Goal: Obtain resource: Download file/media

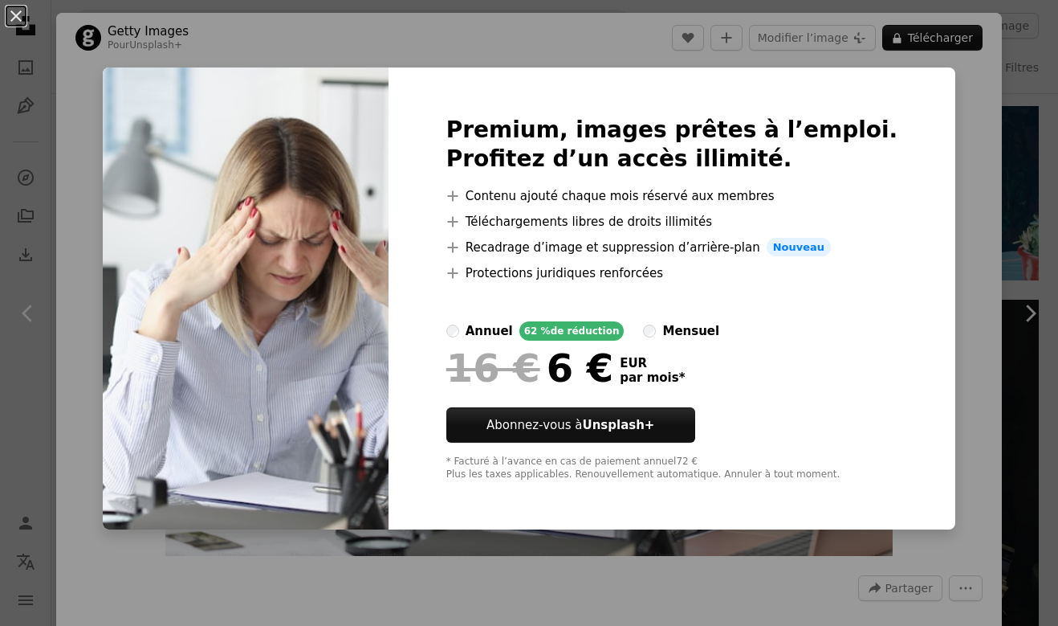
scroll to position [723, 0]
click at [15, 14] on button "An X shape" at bounding box center [15, 15] width 19 height 19
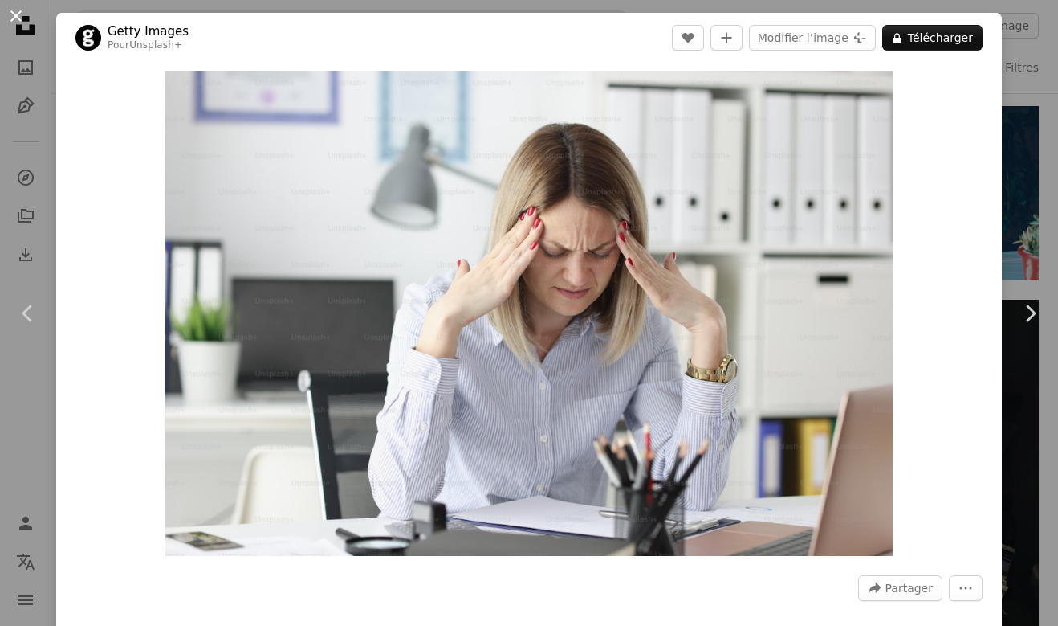
click at [14, 13] on button "An X shape" at bounding box center [15, 15] width 19 height 19
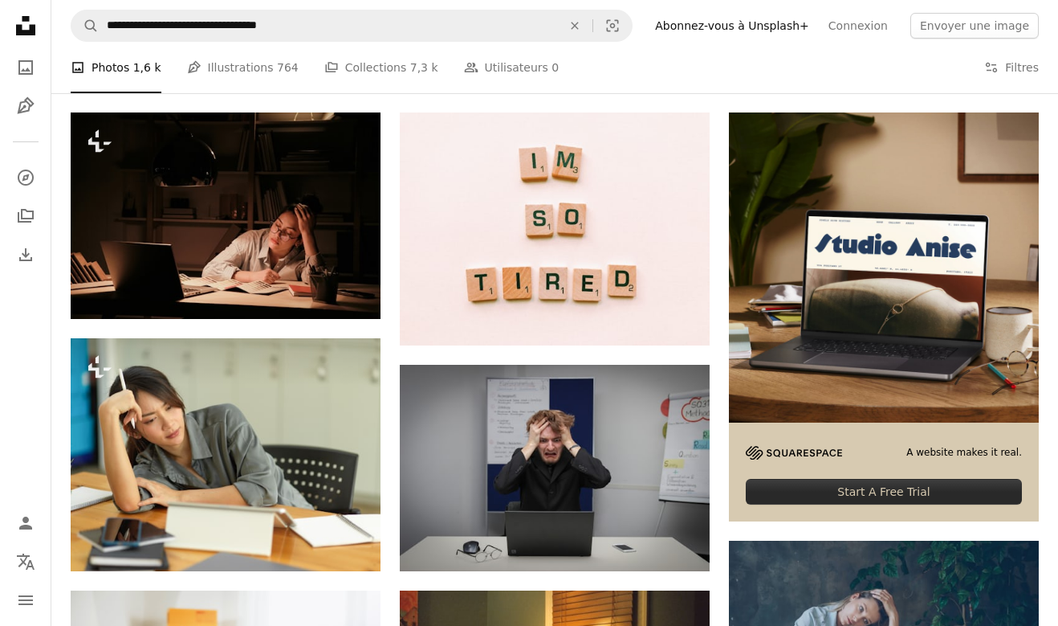
scroll to position [292, 0]
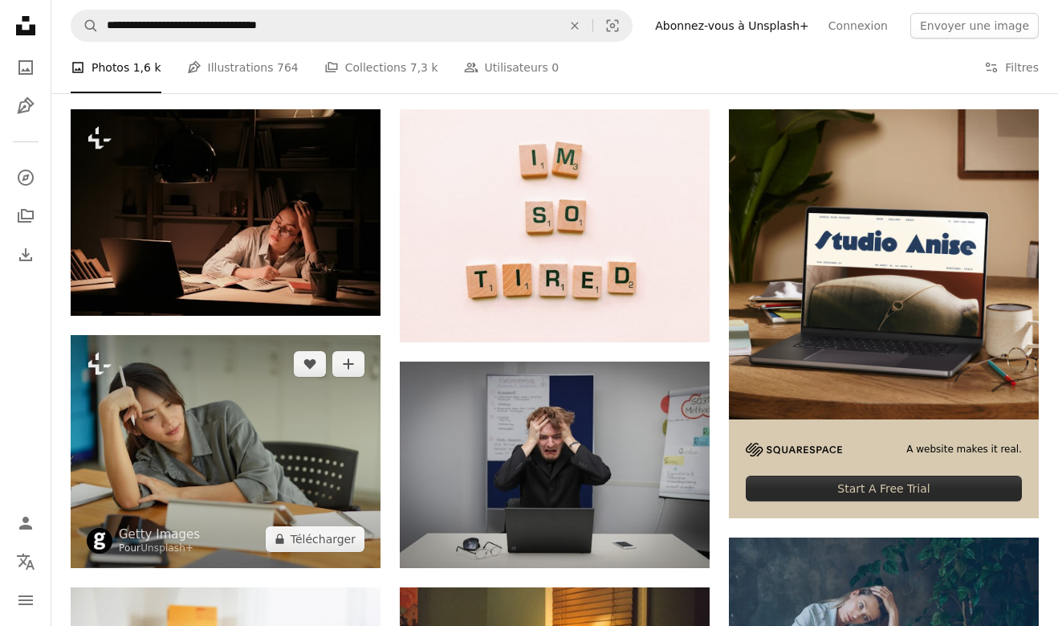
click at [244, 411] on img at bounding box center [226, 451] width 310 height 233
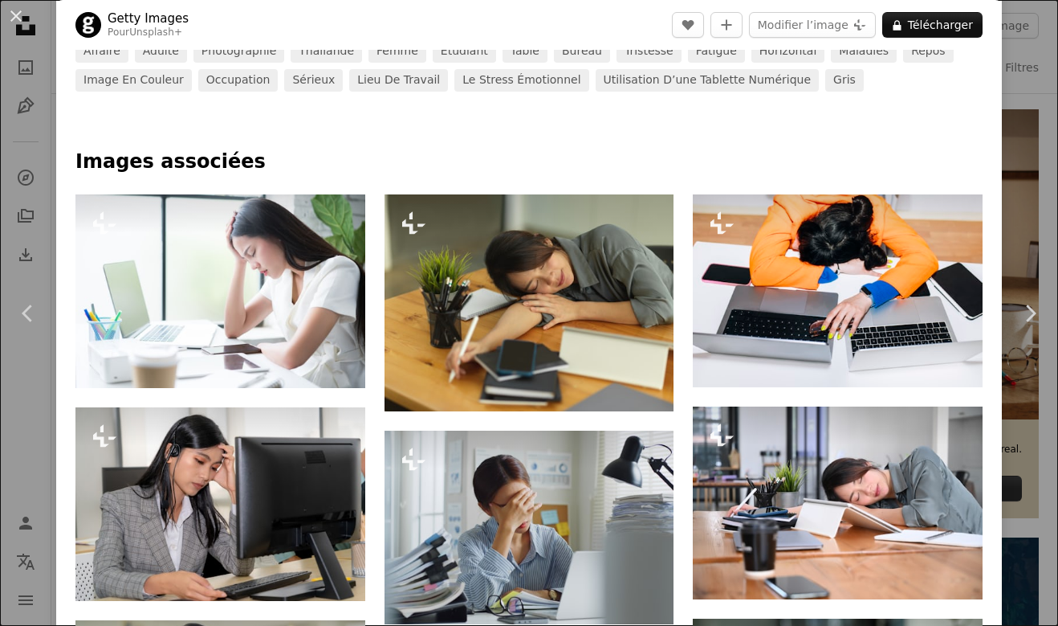
scroll to position [651, 0]
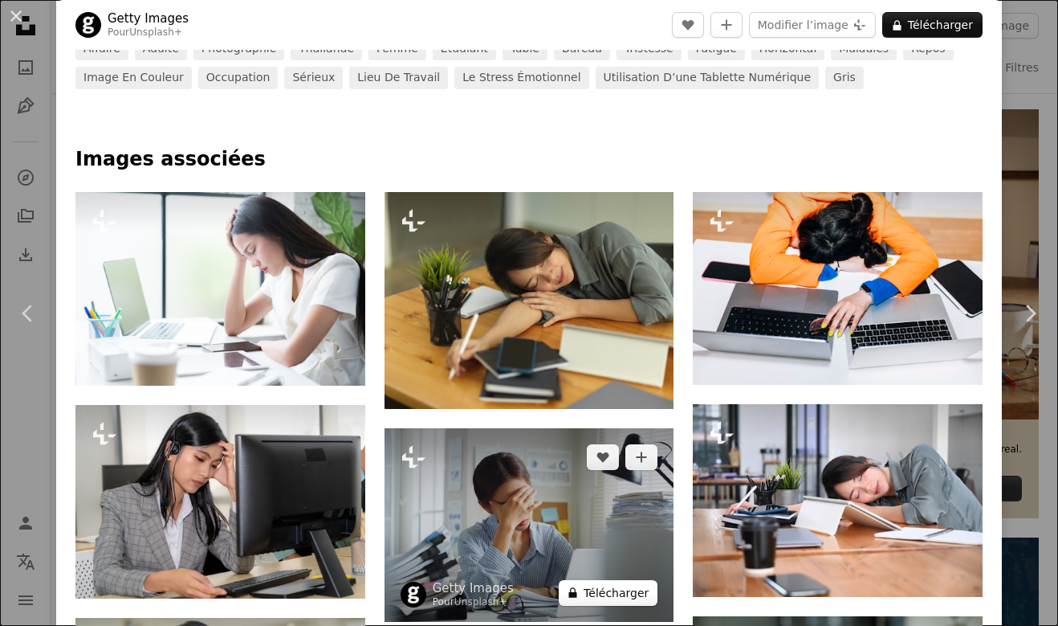
click at [597, 589] on button "A lock Télécharger" at bounding box center [608, 593] width 99 height 26
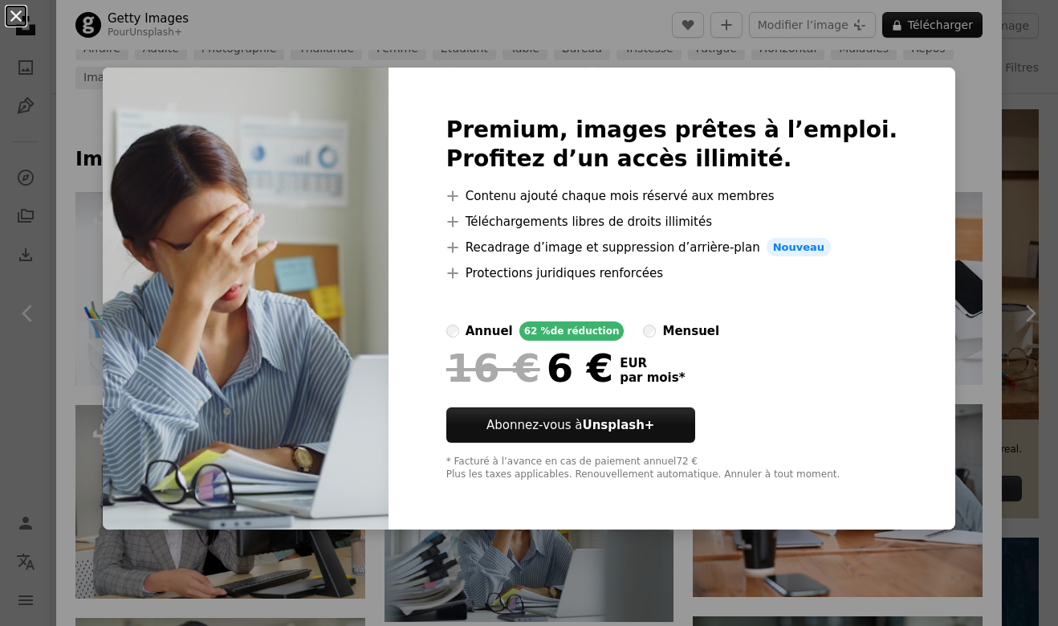
click at [17, 18] on button "An X shape" at bounding box center [15, 15] width 19 height 19
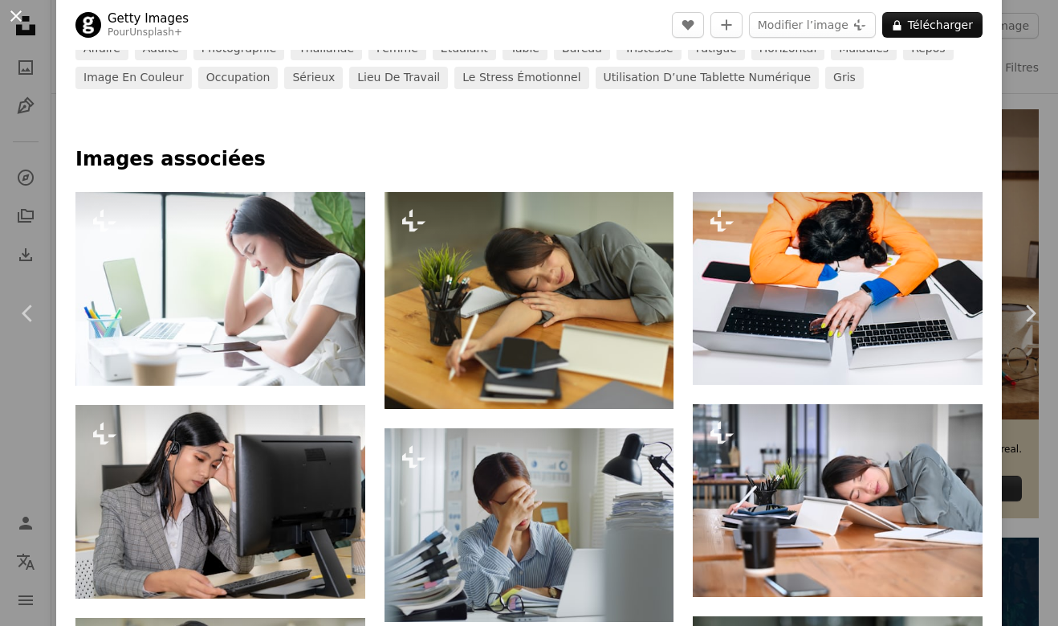
click at [17, 18] on button "An X shape" at bounding box center [15, 15] width 19 height 19
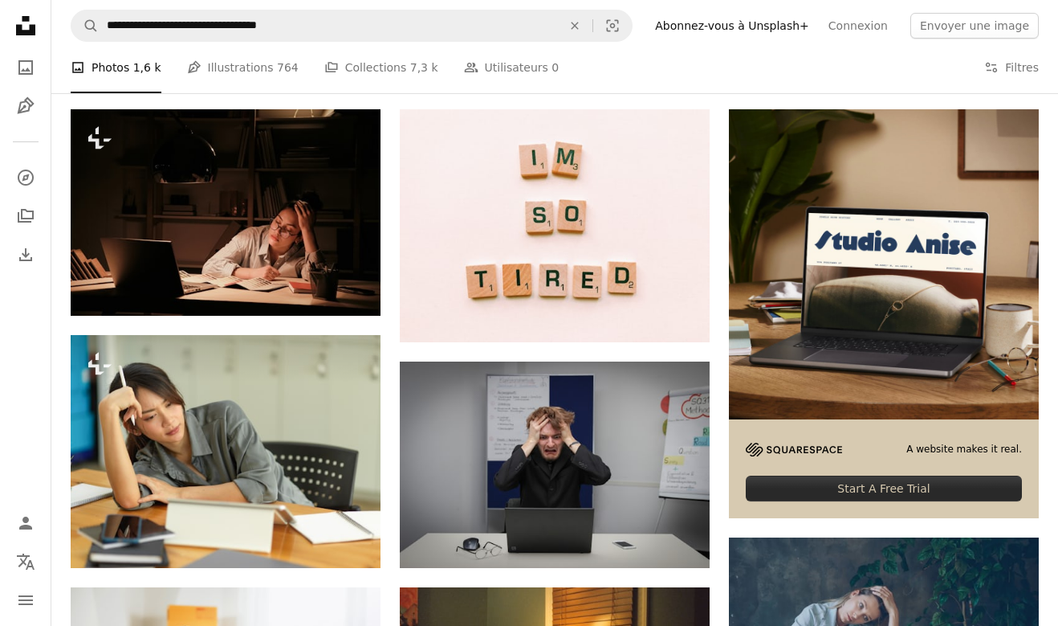
click at [17, 19] on icon "Unsplash logo Accueil Unsplash" at bounding box center [26, 26] width 32 height 32
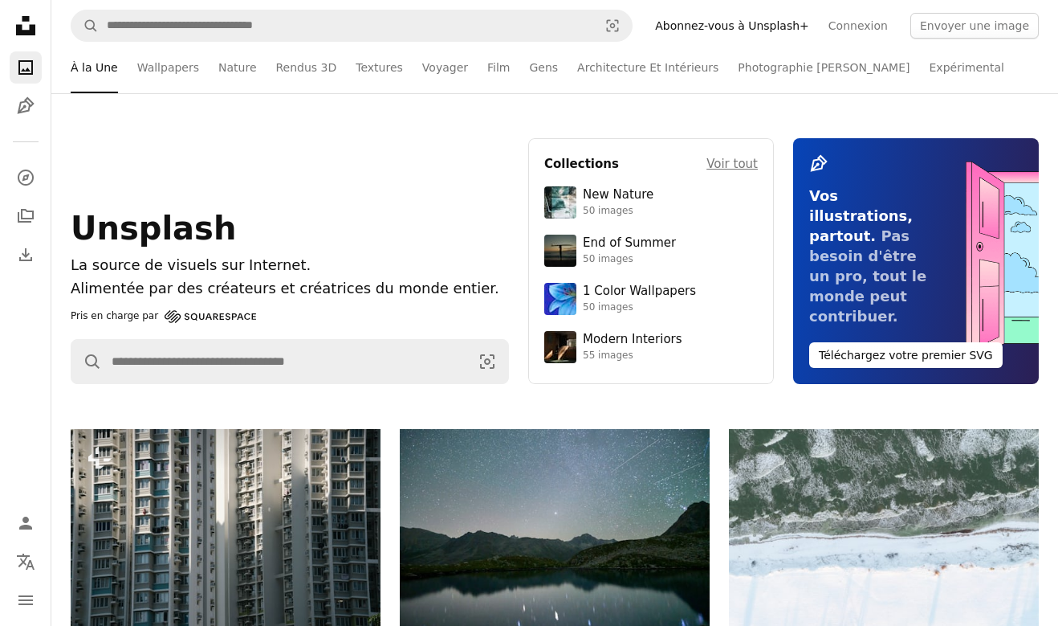
click at [17, 20] on icon "Unsplash logo Accueil Unsplash" at bounding box center [26, 26] width 32 height 32
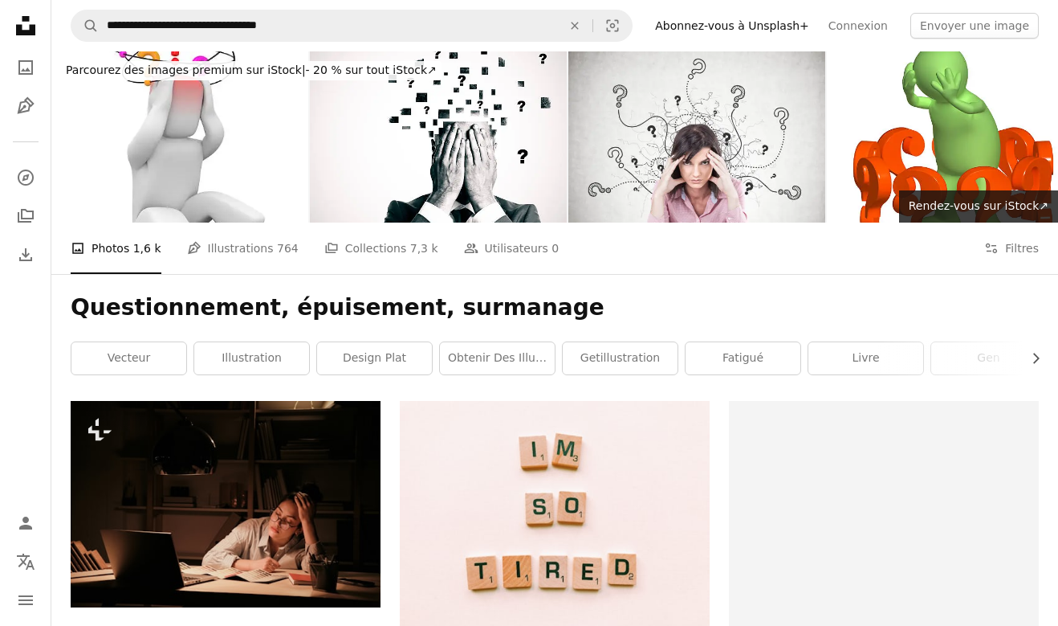
scroll to position [292, 0]
